Goal: Information Seeking & Learning: Check status

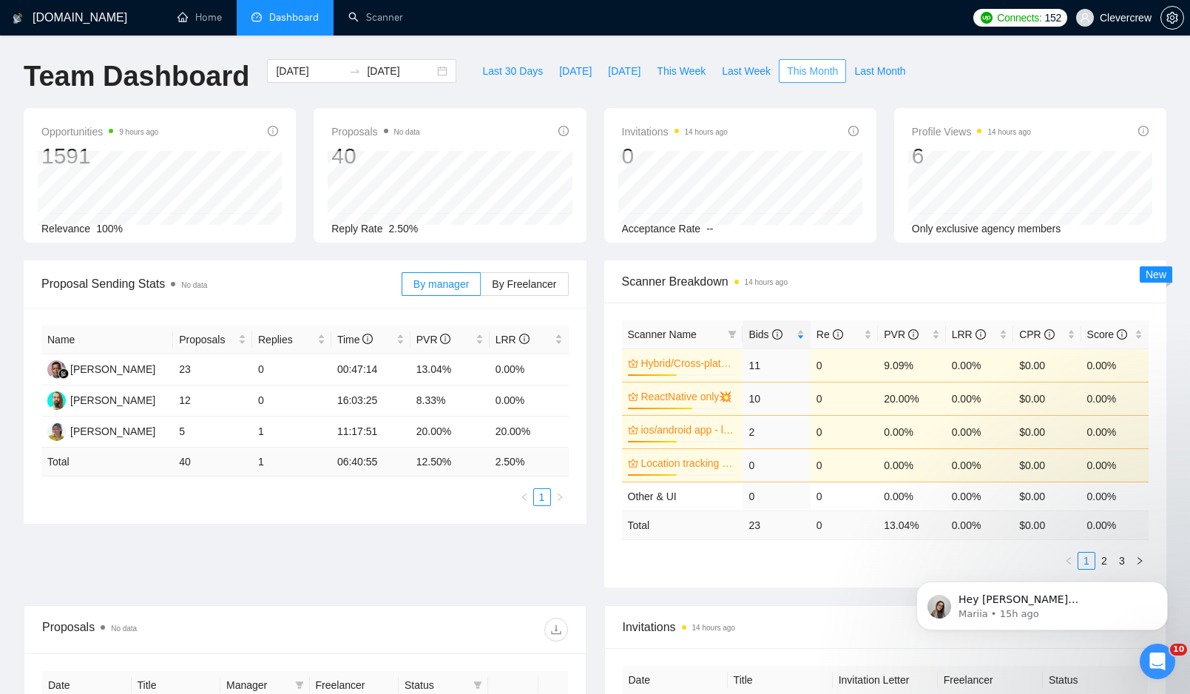
click at [813, 71] on span "This Month" at bounding box center [812, 71] width 51 height 16
click at [1042, 78] on div "Team Dashboard [DATE] [DATE] Last 30 Days [DATE] [DATE] This Week Last Week Thi…" at bounding box center [595, 83] width 1161 height 49
click at [760, 338] on span "Bids" at bounding box center [765, 334] width 33 height 12
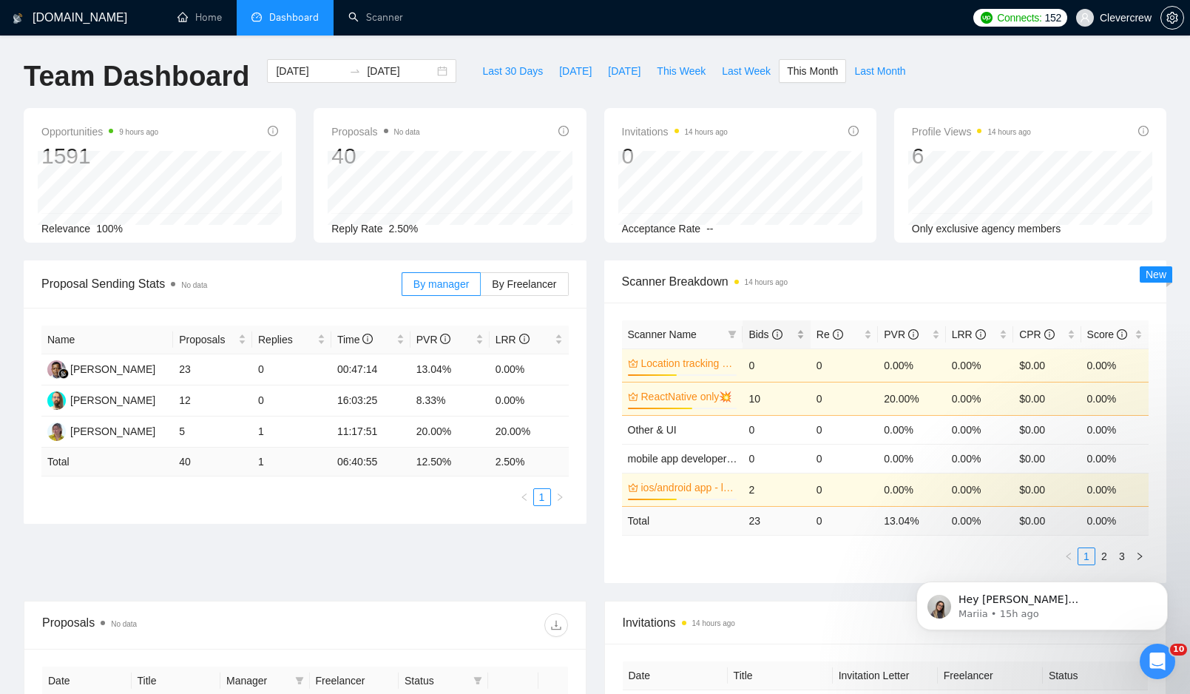
click at [760, 338] on span "Bids" at bounding box center [765, 334] width 33 height 12
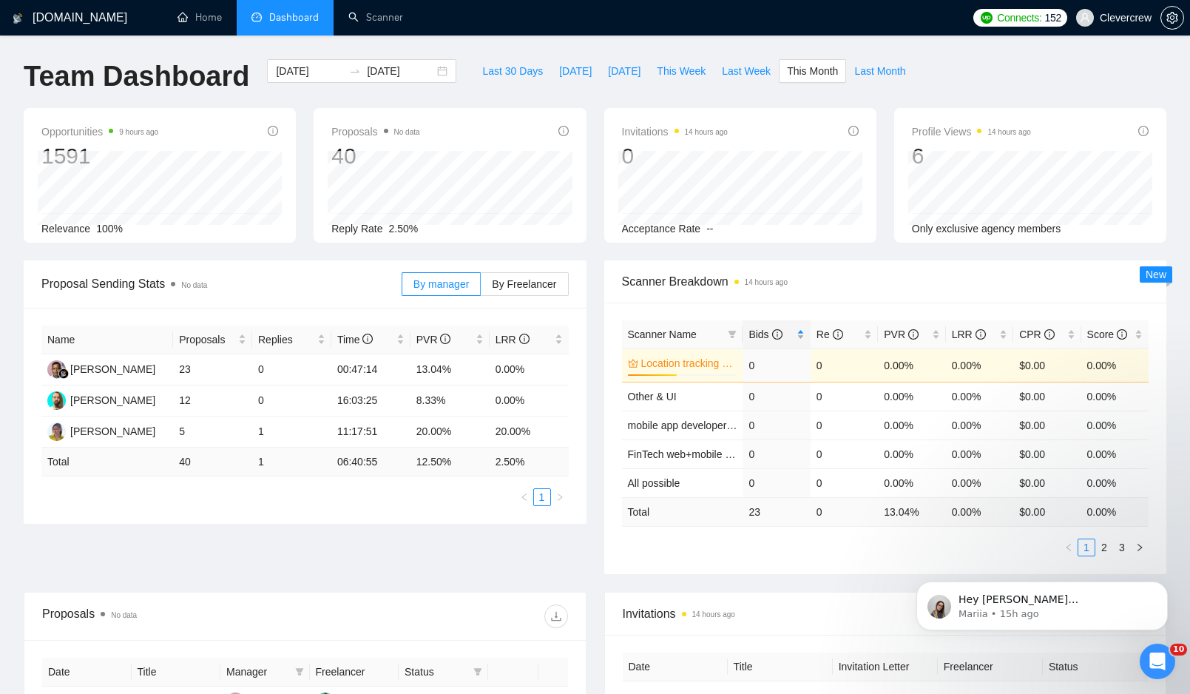
click at [760, 338] on span "Bids" at bounding box center [765, 334] width 33 height 12
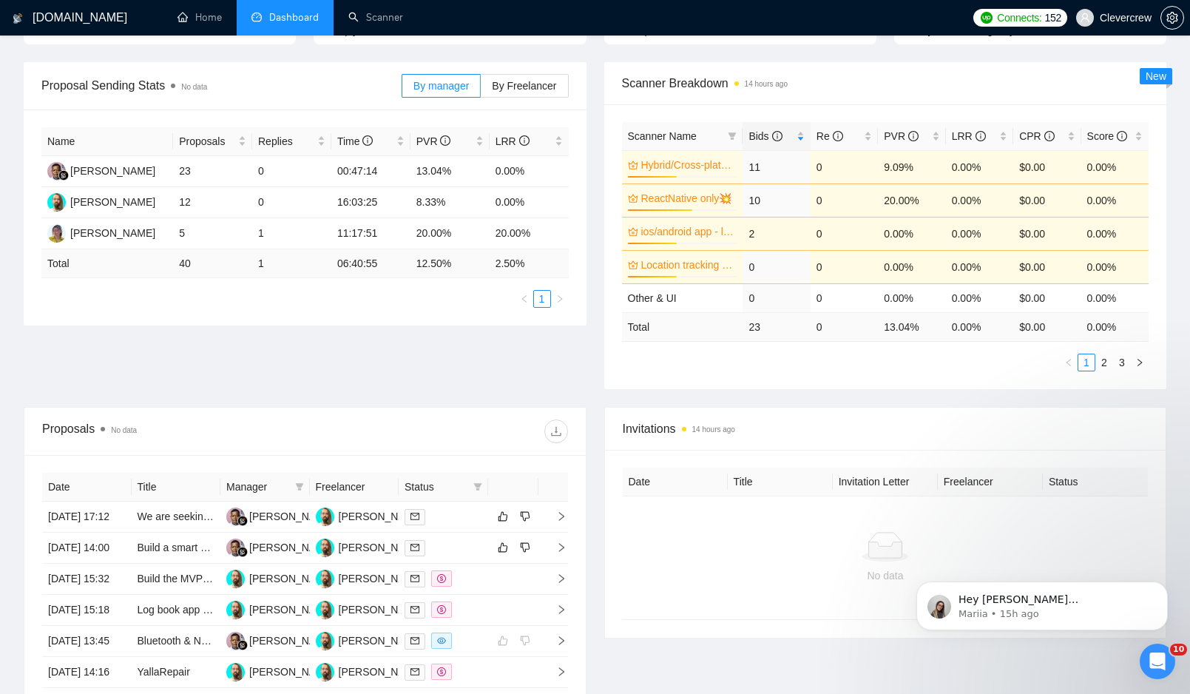
scroll to position [194, 0]
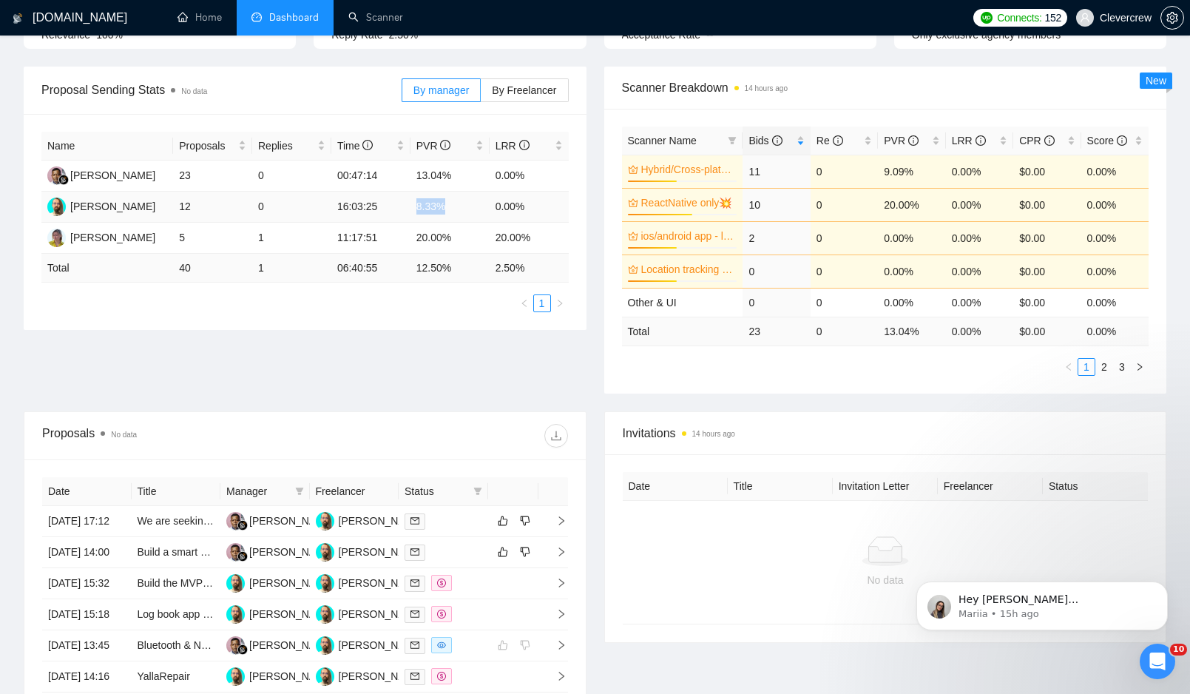
drag, startPoint x: 417, startPoint y: 206, endPoint x: 462, endPoint y: 206, distance: 45.1
click at [462, 206] on td "8.33%" at bounding box center [450, 207] width 79 height 31
click at [465, 203] on td "8.33%" at bounding box center [450, 207] width 79 height 31
drag, startPoint x: 416, startPoint y: 174, endPoint x: 465, endPoint y: 174, distance: 49.6
click at [465, 174] on td "13.04%" at bounding box center [450, 176] width 79 height 31
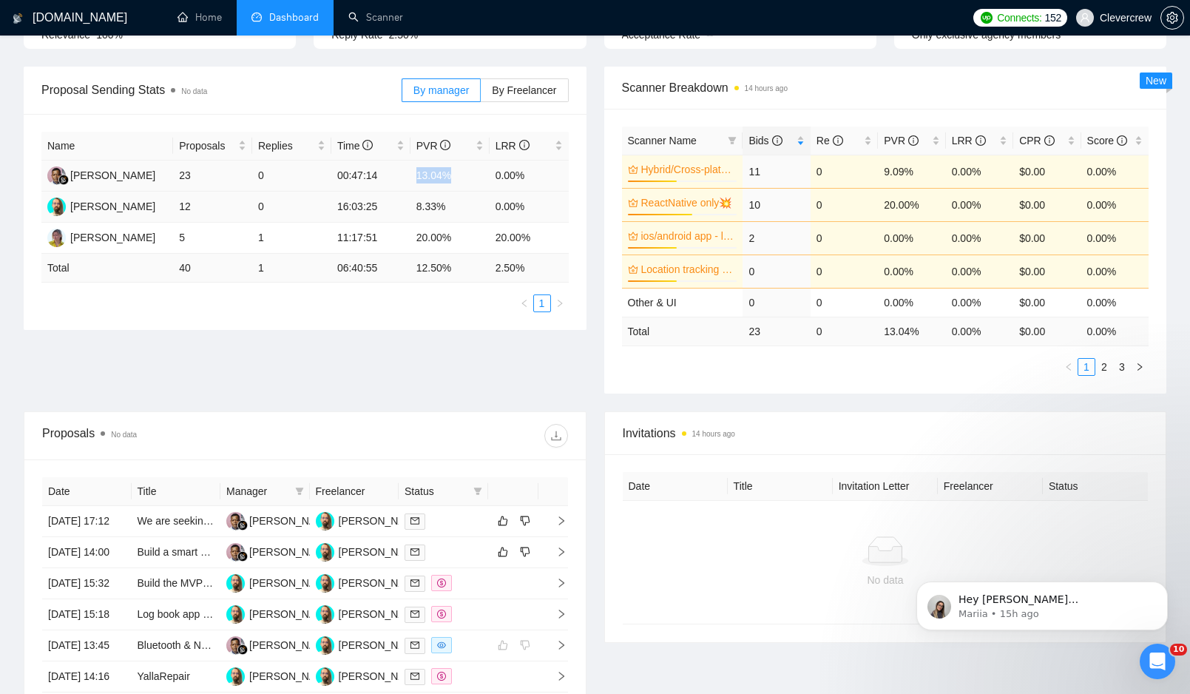
click at [470, 203] on td "8.33%" at bounding box center [450, 207] width 79 height 31
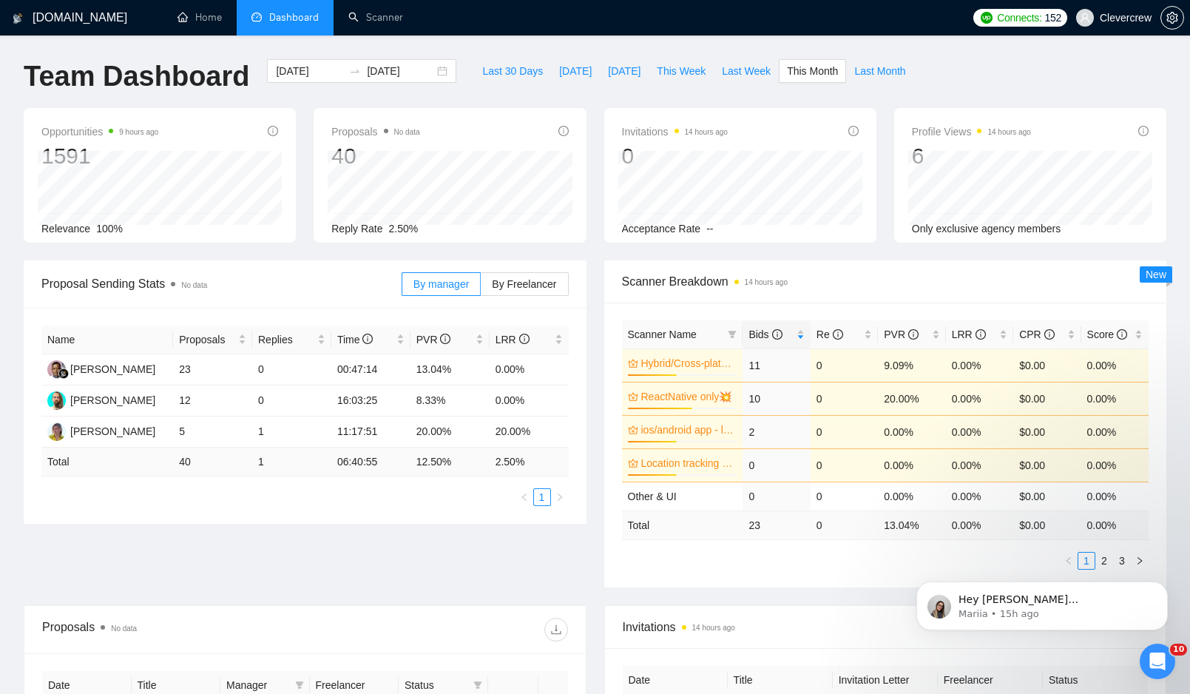
click at [697, 89] on div "Last 30 Days [DATE] [DATE] This Week Last Week This Month Last Month" at bounding box center [693, 83] width 457 height 49
